Goal: Task Accomplishment & Management: Use online tool/utility

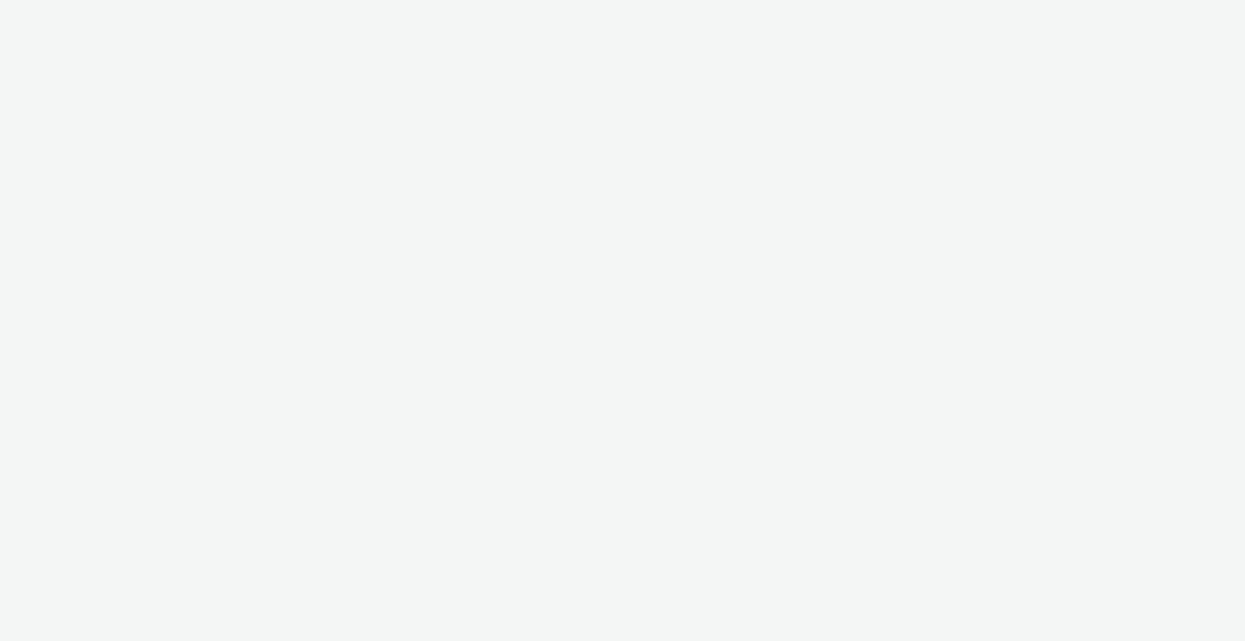
select select "2fc77e36-bb93-4aa3-9dff-dcb08e02eac6"
select select "2405a9d4-3350-4458-8d06-44f78962fa76"
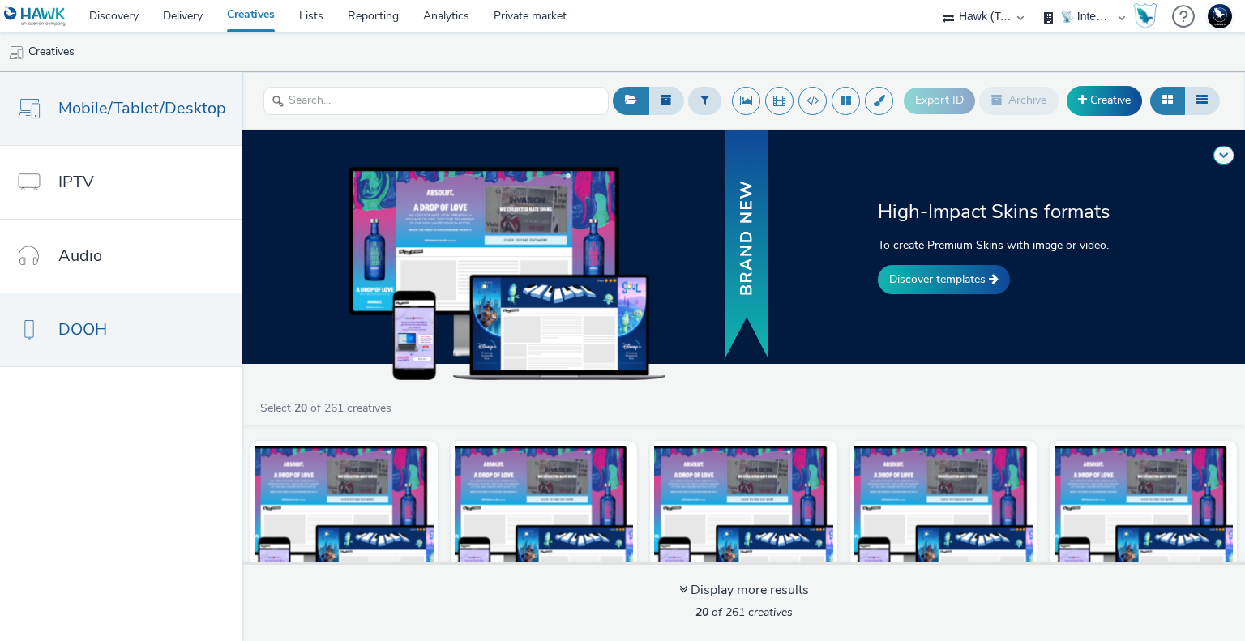
click at [97, 319] on span "DOOH" at bounding box center [82, 330] width 49 height 24
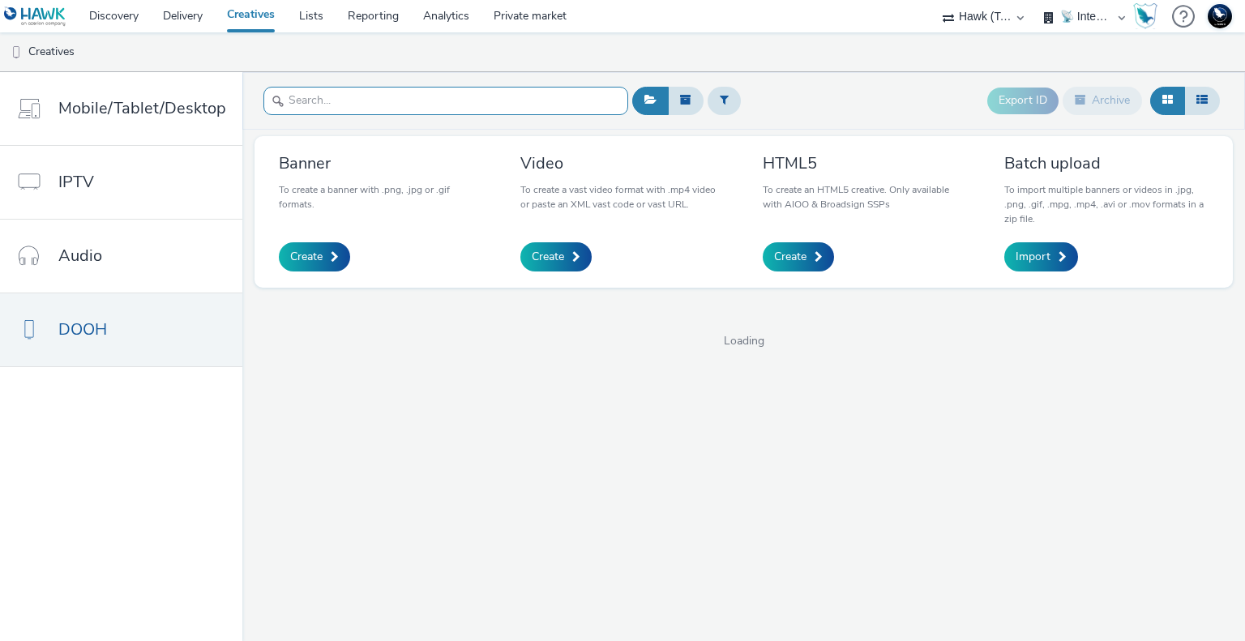
click at [451, 107] on input "text" at bounding box center [446, 101] width 365 height 28
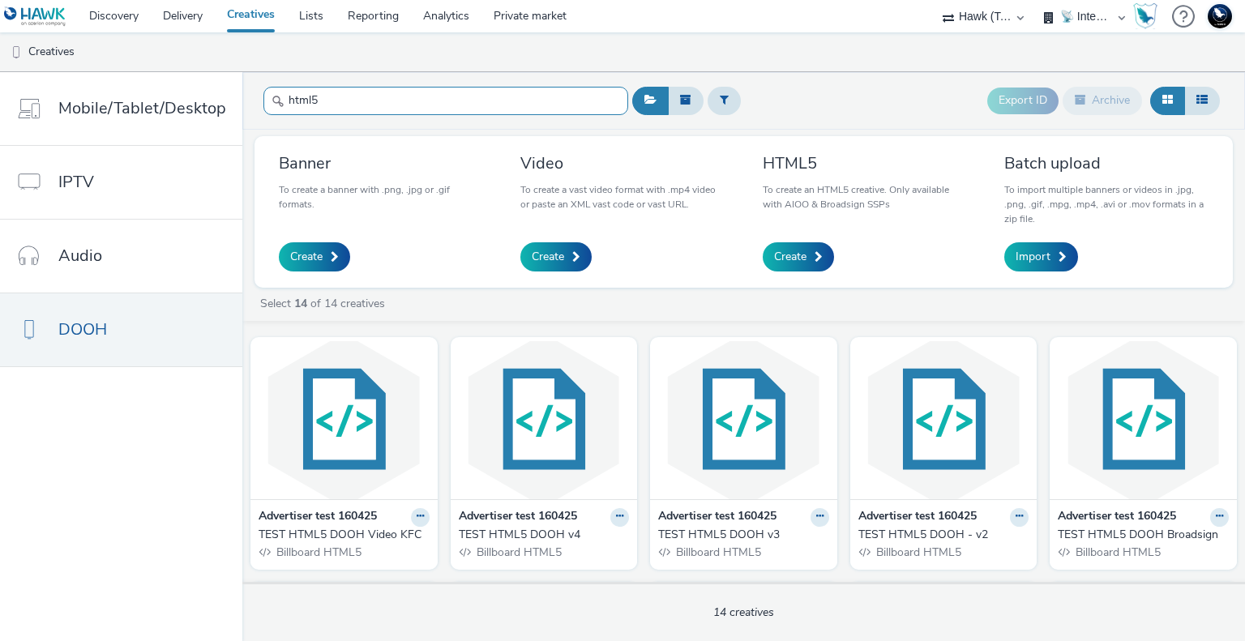
type input "html5"
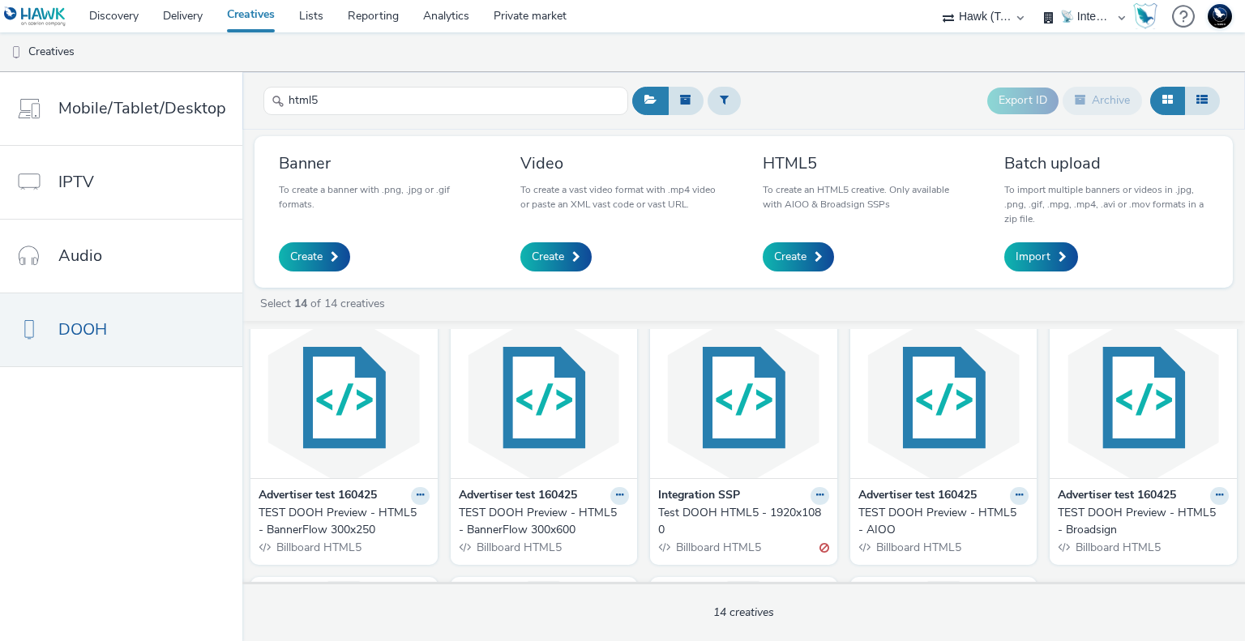
scroll to position [266, 0]
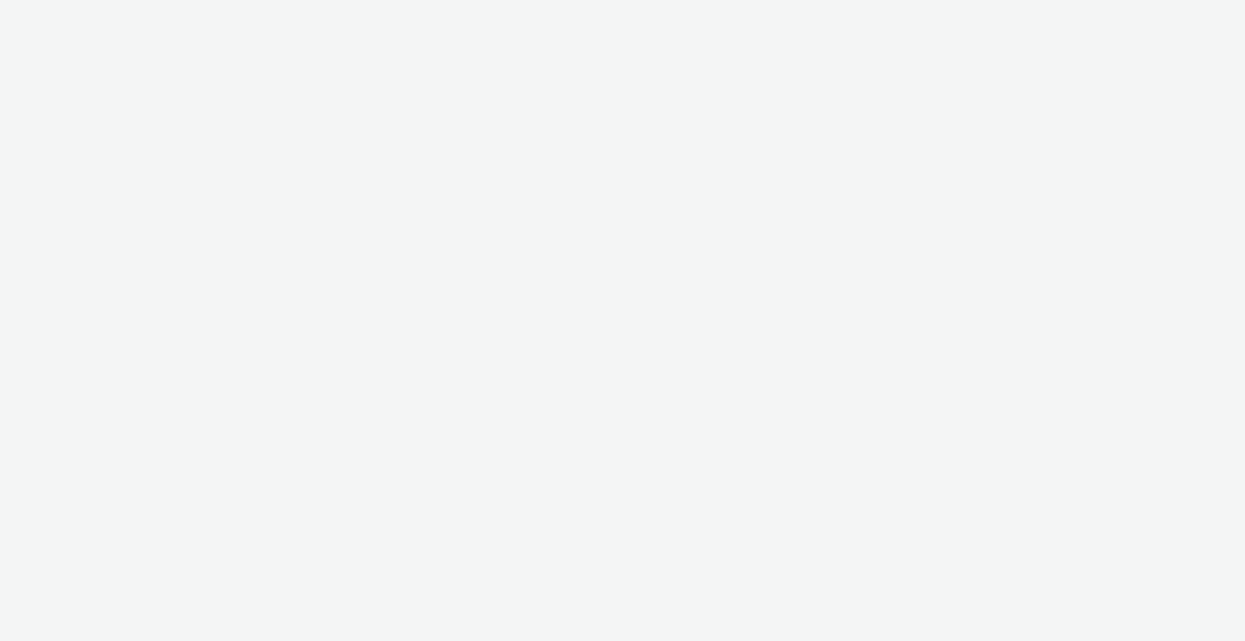
select select "2fc77e36-bb93-4aa3-9dff-dcb08e02eac6"
select select "2405a9d4-3350-4458-8d06-44f78962fa76"
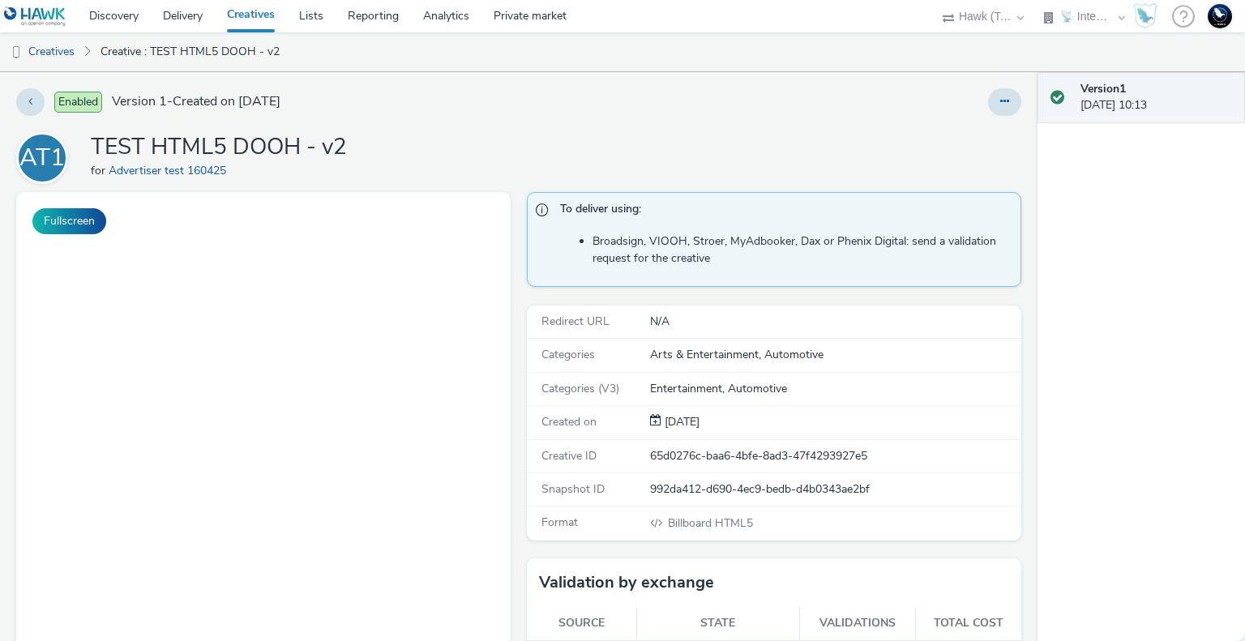
select select "2fc77e36-bb93-4aa3-9dff-dcb08e02eac6"
select select "2405a9d4-3350-4458-8d06-44f78962fa76"
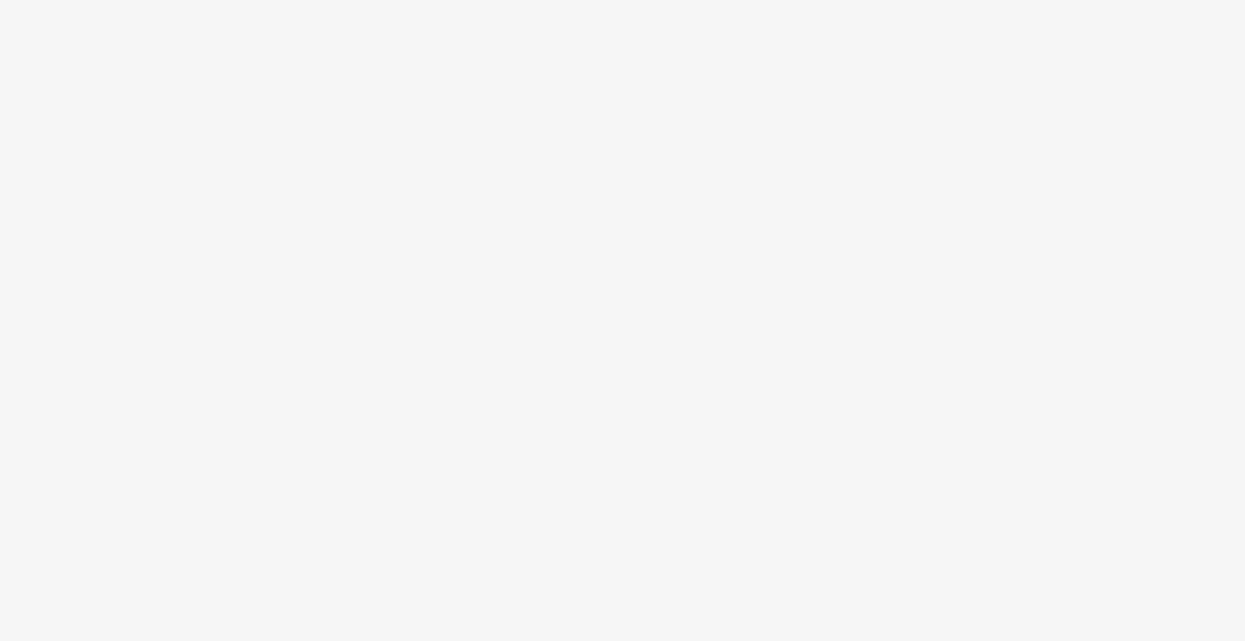
select select "2fc77e36-bb93-4aa3-9dff-dcb08e02eac6"
select select "2405a9d4-3350-4458-8d06-44f78962fa76"
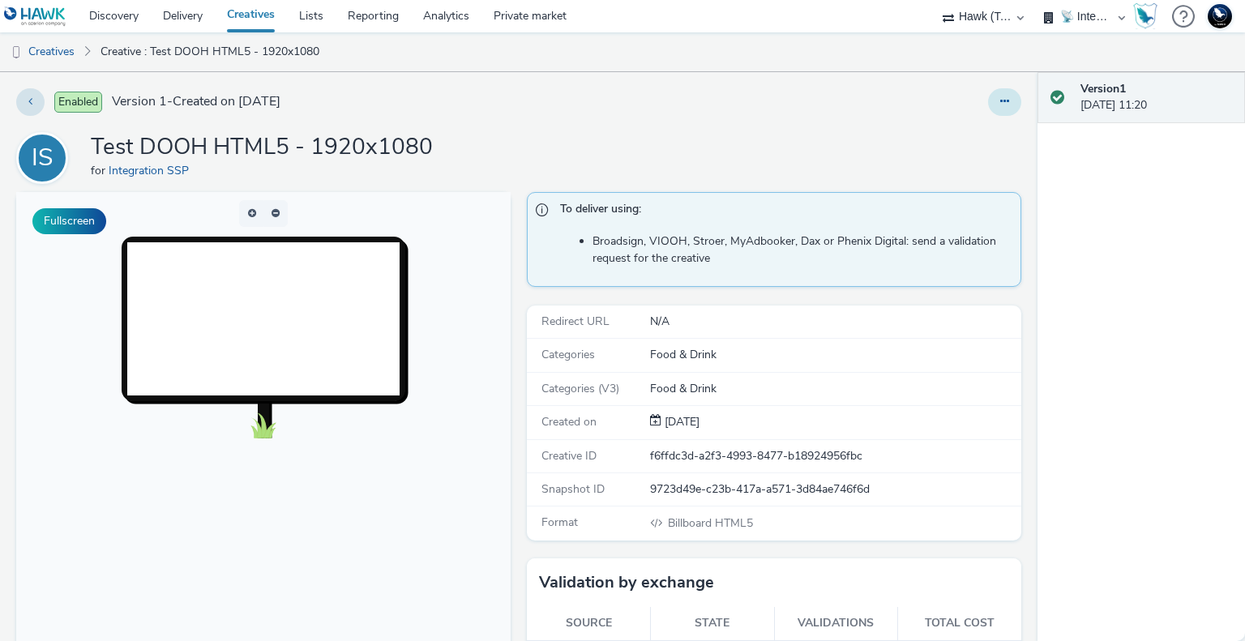
click at [1001, 98] on icon at bounding box center [1005, 101] width 9 height 11
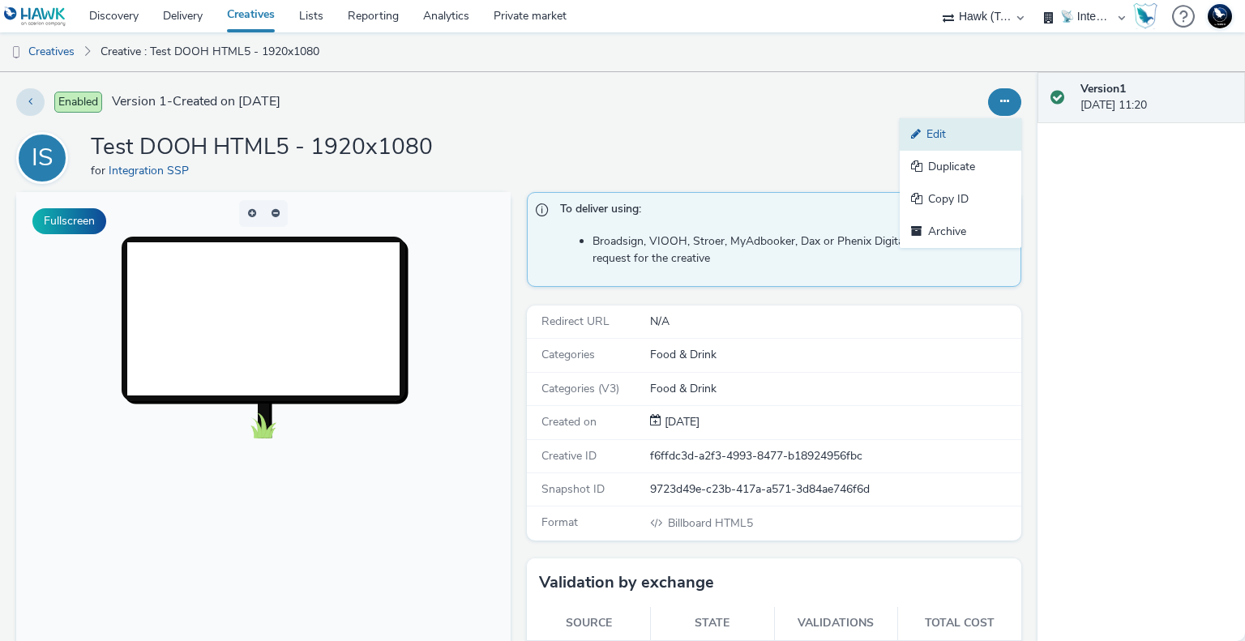
click at [925, 133] on link "Edit" at bounding box center [961, 134] width 122 height 32
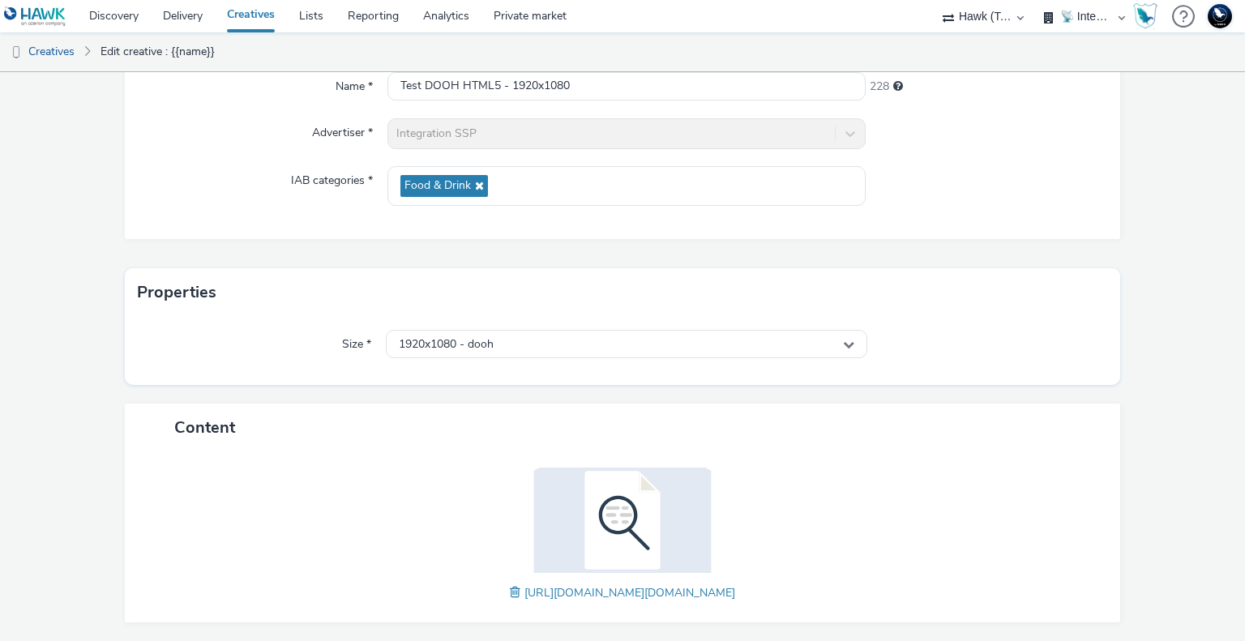
scroll to position [270, 0]
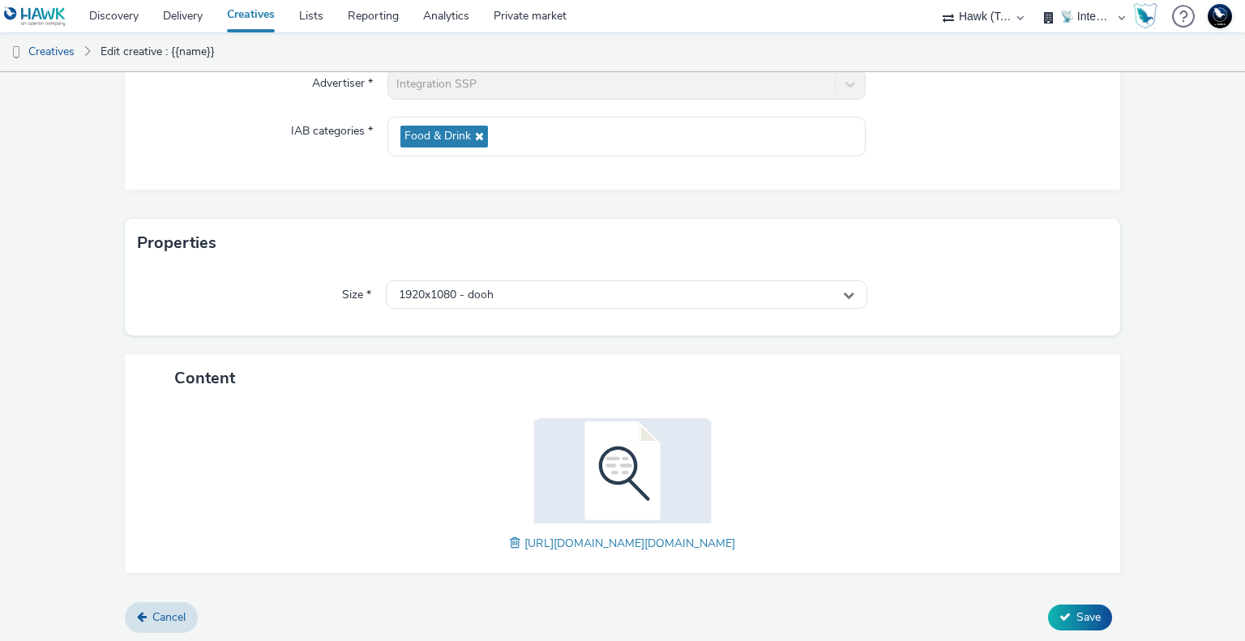
drag, startPoint x: 1091, startPoint y: 538, endPoint x: 158, endPoint y: 531, distance: 932.4
click at [158, 531] on div "[URL][DOMAIN_NAME][DOMAIN_NAME]" at bounding box center [623, 487] width 964 height 139
copy span "[URL][DOMAIN_NAME][DOMAIN_NAME]"
